Goal: Task Accomplishment & Management: Use online tool/utility

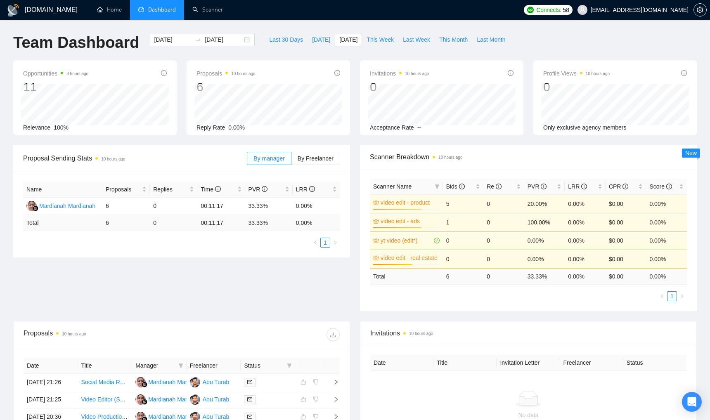
scroll to position [190, 0]
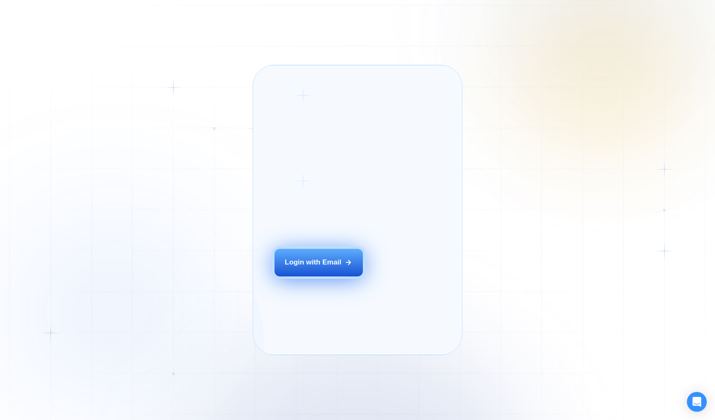
click at [324, 267] on div "Login with Email" at bounding box center [313, 262] width 57 height 10
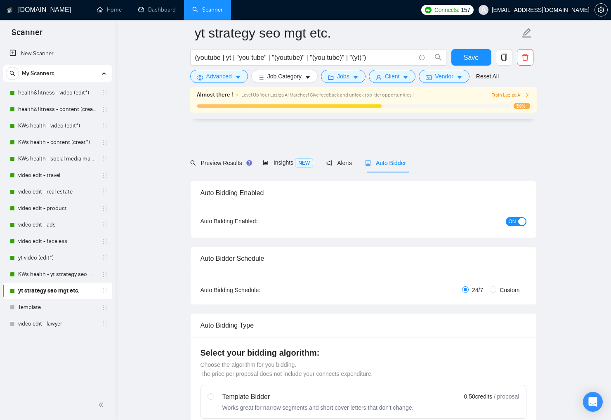
scroll to position [1884, 0]
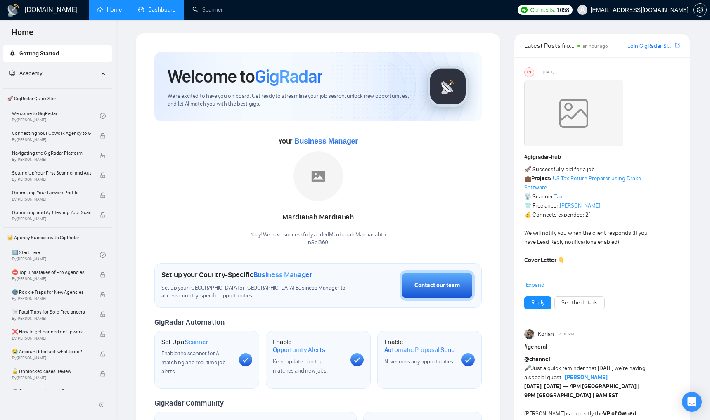
click at [160, 13] on link "Dashboard" at bounding box center [157, 9] width 38 height 7
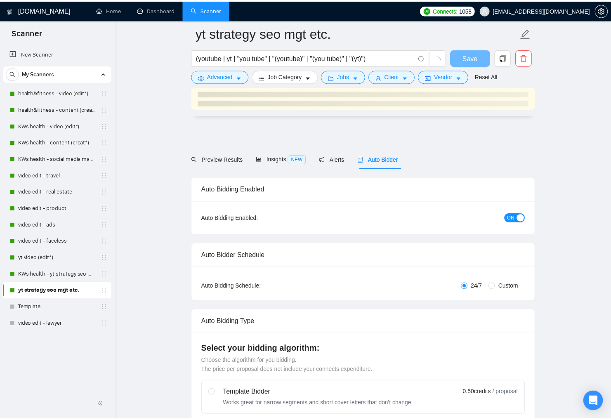
scroll to position [1884, 0]
